Goal: Find specific page/section: Find specific page/section

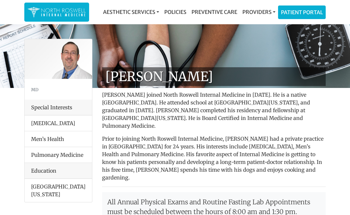
click at [39, 123] on li "[MEDICAL_DATA]" at bounding box center [58, 124] width 67 height 16
click at [41, 128] on li "[MEDICAL_DATA]" at bounding box center [58, 124] width 67 height 16
click at [149, 12] on link "Aesthetic Services" at bounding box center [130, 12] width 61 height 13
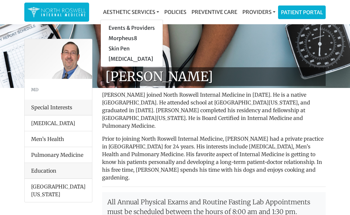
click at [169, 8] on link "Policies" at bounding box center [175, 12] width 27 height 13
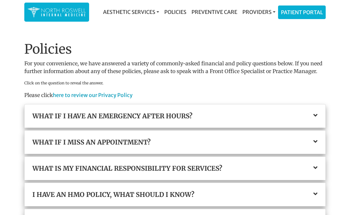
click at [248, 12] on link "Providers" at bounding box center [259, 12] width 38 height 13
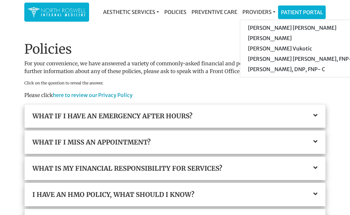
click at [250, 40] on link "[PERSON_NAME]" at bounding box center [301, 38] width 123 height 10
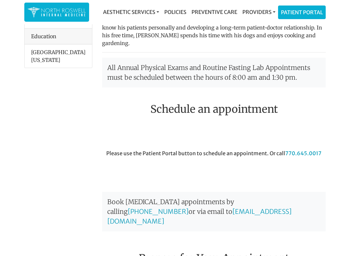
scroll to position [135, 0]
